Goal: Task Accomplishment & Management: Manage account settings

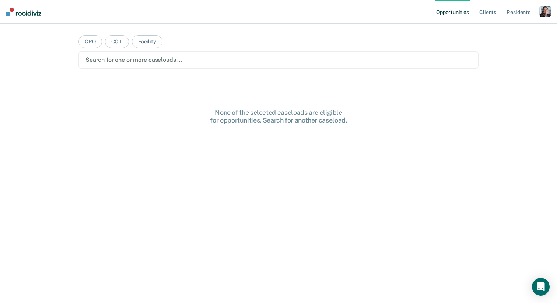
click at [542, 5] on div "Opportunities Client s Resident s Profile How it works Log Out" at bounding box center [493, 12] width 116 height 24
click at [543, 6] on div "button" at bounding box center [546, 12] width 12 height 12
click at [501, 29] on link "Profile" at bounding box center [515, 30] width 59 height 6
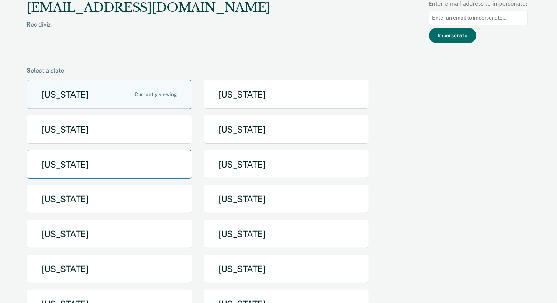
click at [125, 164] on button "[US_STATE]" at bounding box center [110, 164] width 166 height 29
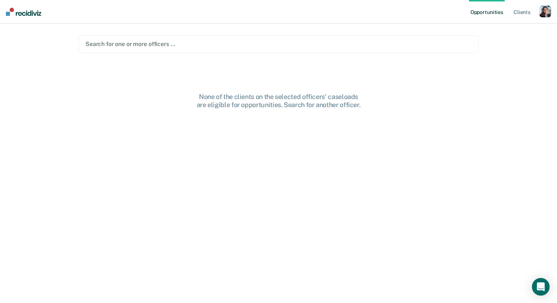
click at [202, 55] on main "Search for one or more officers … None of the clients on the selected officers'…" at bounding box center [279, 155] width 418 height 262
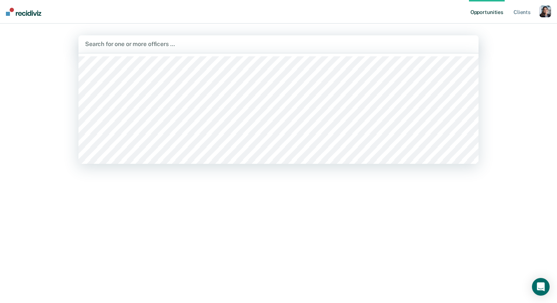
click at [202, 46] on div at bounding box center [278, 44] width 387 height 8
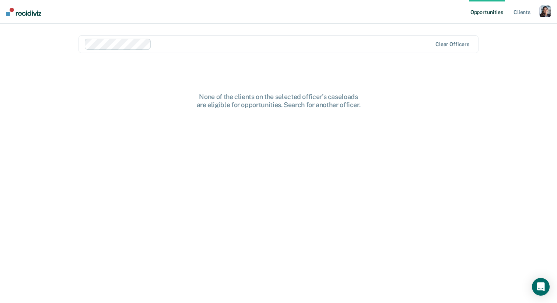
click at [205, 52] on div "Clear officers" at bounding box center [279, 44] width 400 height 18
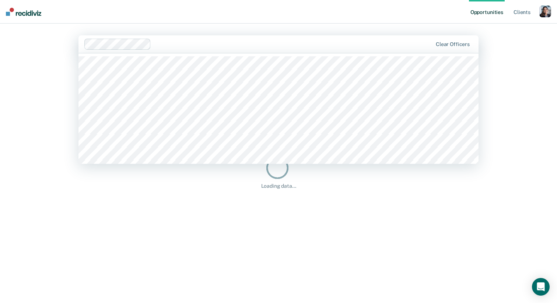
click at [217, 53] on div at bounding box center [279, 108] width 400 height 111
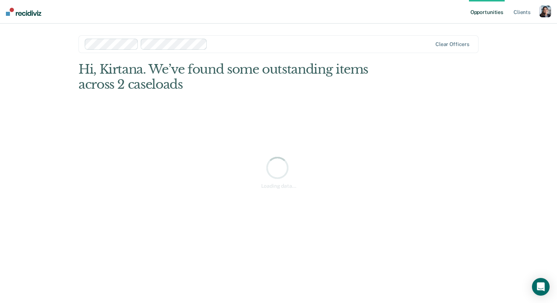
click at [259, 123] on div "Loading data..." at bounding box center [279, 172] width 400 height 221
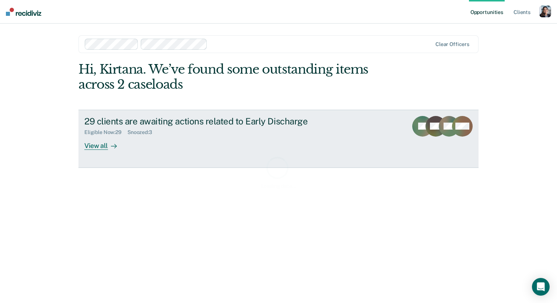
click at [252, 133] on div "Eligible Now : 29 Snoozed : 3" at bounding box center [213, 130] width 259 height 9
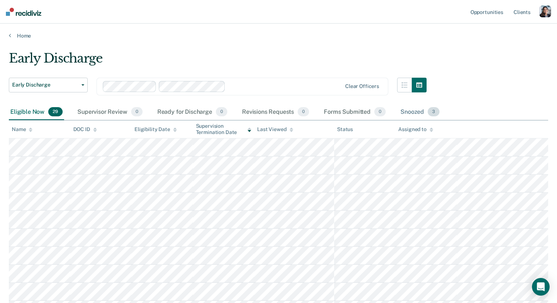
click at [419, 104] on div "Snoozed 3" at bounding box center [420, 112] width 42 height 16
